Goal: Find contact information: Find contact information

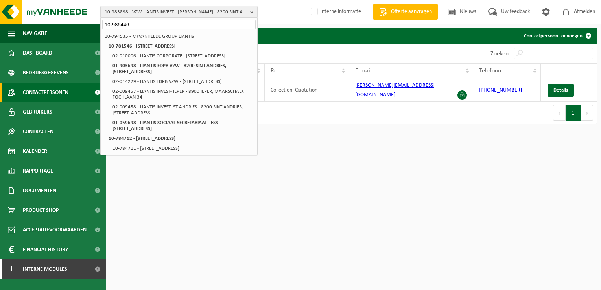
type input "10-986446"
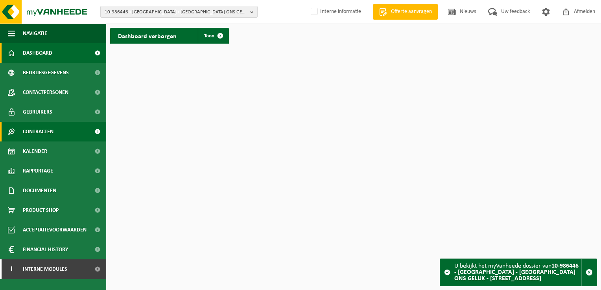
click at [39, 127] on span "Contracten" at bounding box center [38, 132] width 31 height 20
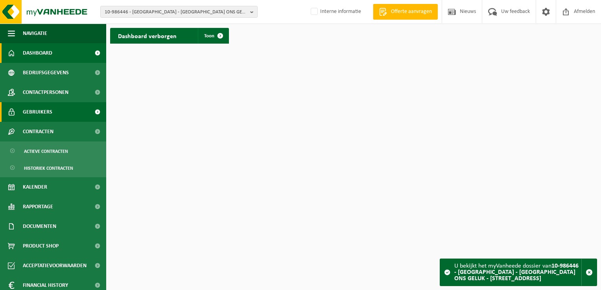
click at [44, 112] on span "Gebruikers" at bounding box center [37, 112] width 29 height 20
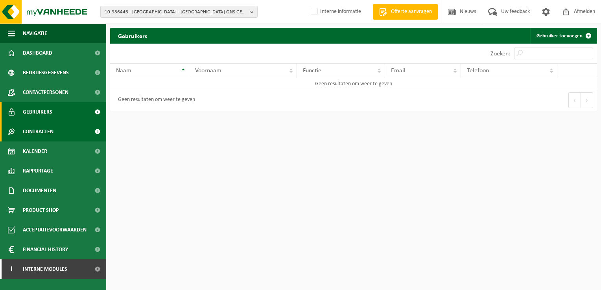
click at [51, 130] on span "Contracten" at bounding box center [38, 132] width 31 height 20
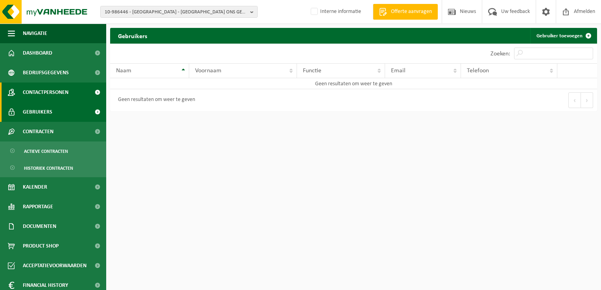
click at [56, 89] on span "Contactpersonen" at bounding box center [46, 93] width 46 height 20
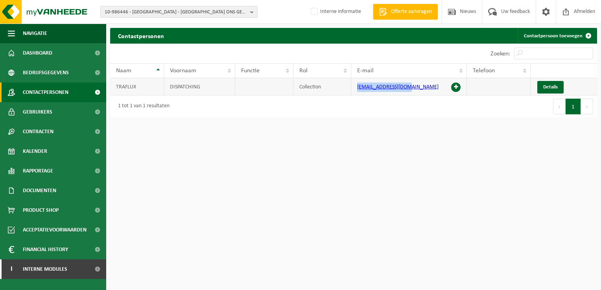
drag, startPoint x: 427, startPoint y: 88, endPoint x: 347, endPoint y: 90, distance: 79.5
click at [347, 90] on tr "TRAFLUX DISPATCHING Collection ophaling@traflux.be Details" at bounding box center [353, 86] width 487 height 17
copy tr "ophaling@traflux.be"
